Goal: Task Accomplishment & Management: Manage account settings

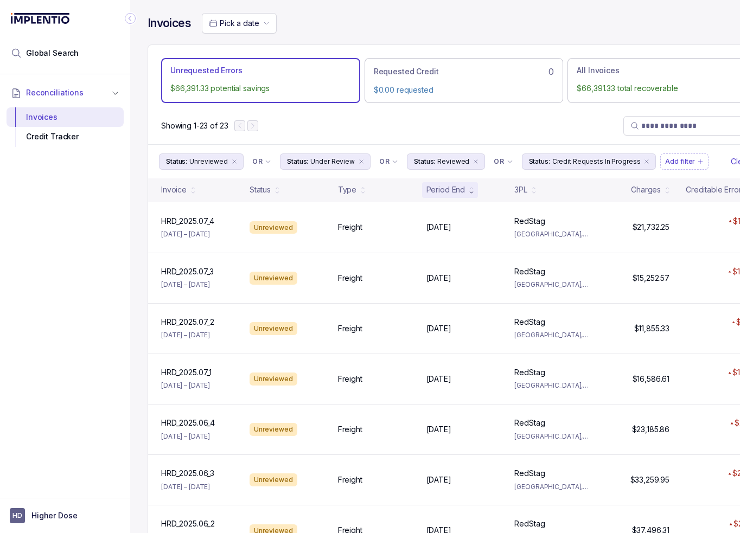
click at [126, 17] on icon "Collapse Icon" at bounding box center [130, 18] width 11 height 11
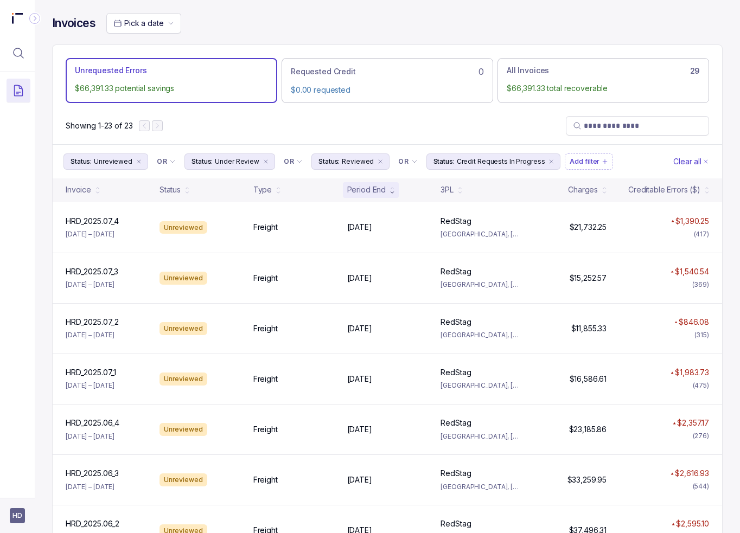
click at [19, 516] on span "HD" at bounding box center [17, 515] width 15 height 15
click at [24, 444] on div at bounding box center [17, 281] width 35 height 419
click at [28, 510] on aside "HD" at bounding box center [17, 515] width 35 height 35
click at [37, 18] on icon "Collapse Icon" at bounding box center [34, 18] width 11 height 11
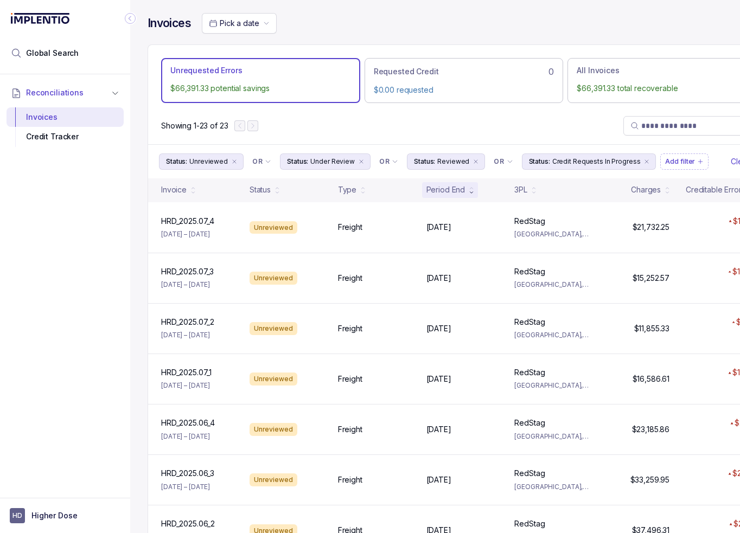
click at [128, 15] on icon "Collapse Icon" at bounding box center [130, 18] width 11 height 11
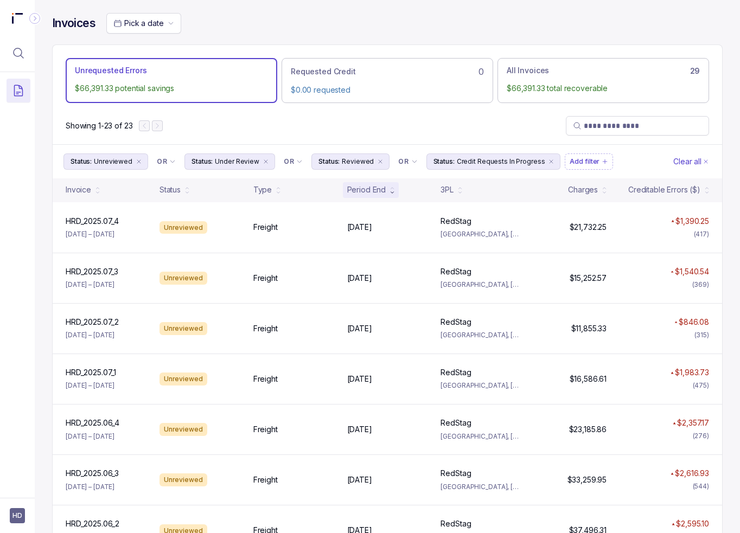
click at [399, 117] on div "Showing 1-23 of 23" at bounding box center [387, 125] width 669 height 37
click at [235, 28] on div "Pick a date" at bounding box center [414, 23] width 616 height 21
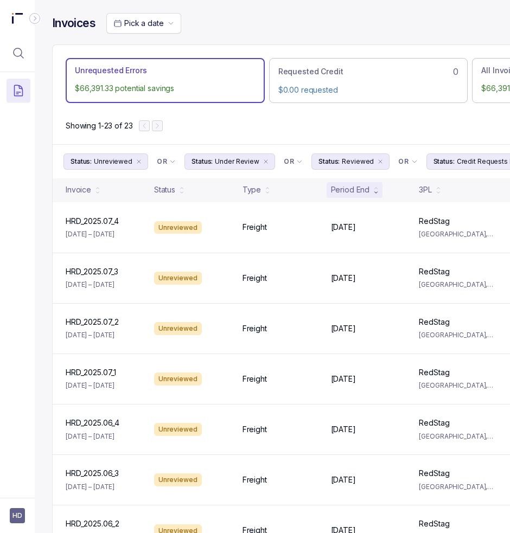
click at [236, 119] on div "Showing 1-23 of 23" at bounding box center [368, 125] width 631 height 37
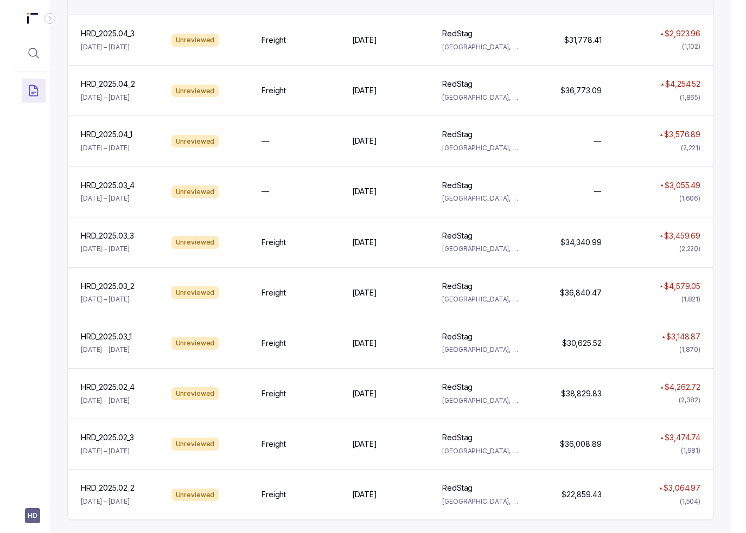
scroll to position [840, 0]
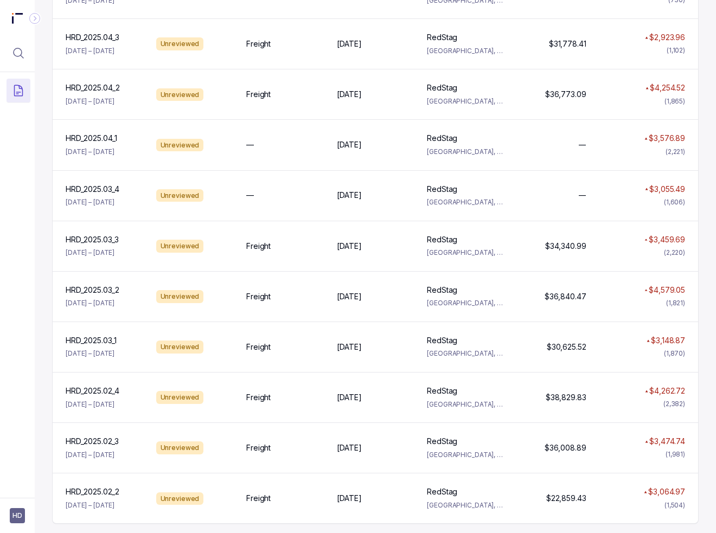
drag, startPoint x: 33, startPoint y: 180, endPoint x: 41, endPoint y: 186, distance: 10.1
click at [33, 180] on div at bounding box center [17, 281] width 35 height 419
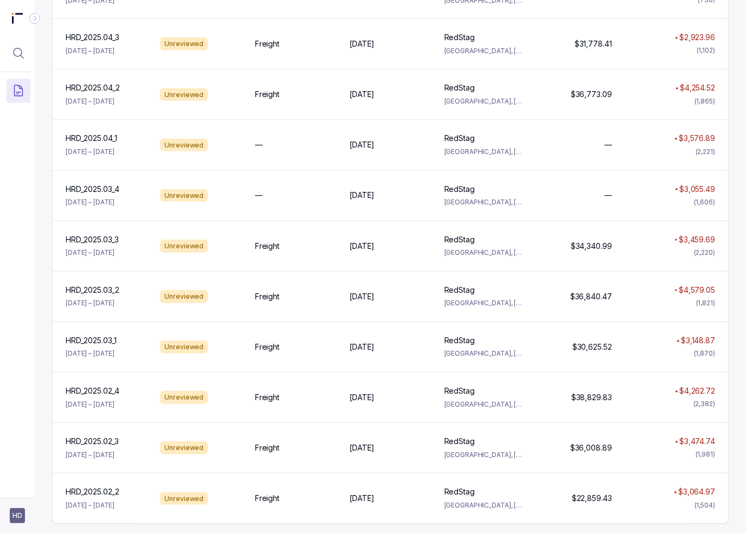
click at [26, 515] on aside "HD" at bounding box center [17, 515] width 35 height 35
click at [20, 510] on span "HD" at bounding box center [17, 515] width 15 height 15
click at [14, 489] on icon at bounding box center [18, 492] width 9 height 9
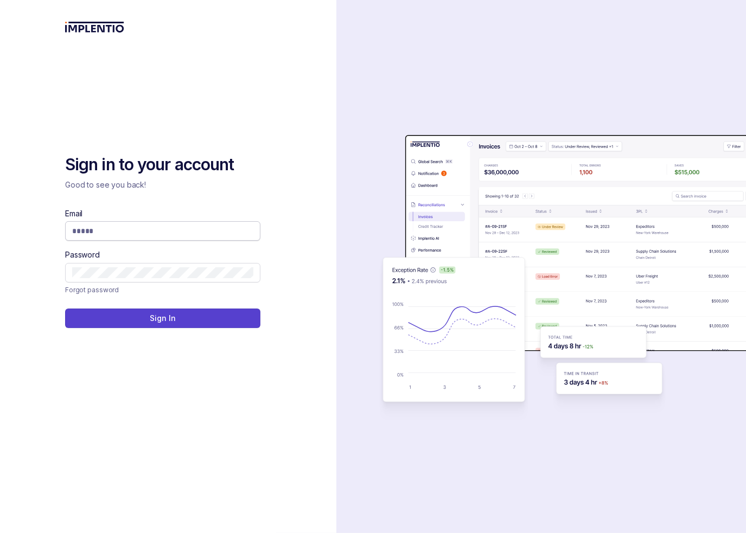
click at [107, 234] on input "Email" at bounding box center [162, 231] width 181 height 11
type input "**********"
